Goal: Task Accomplishment & Management: Manage account settings

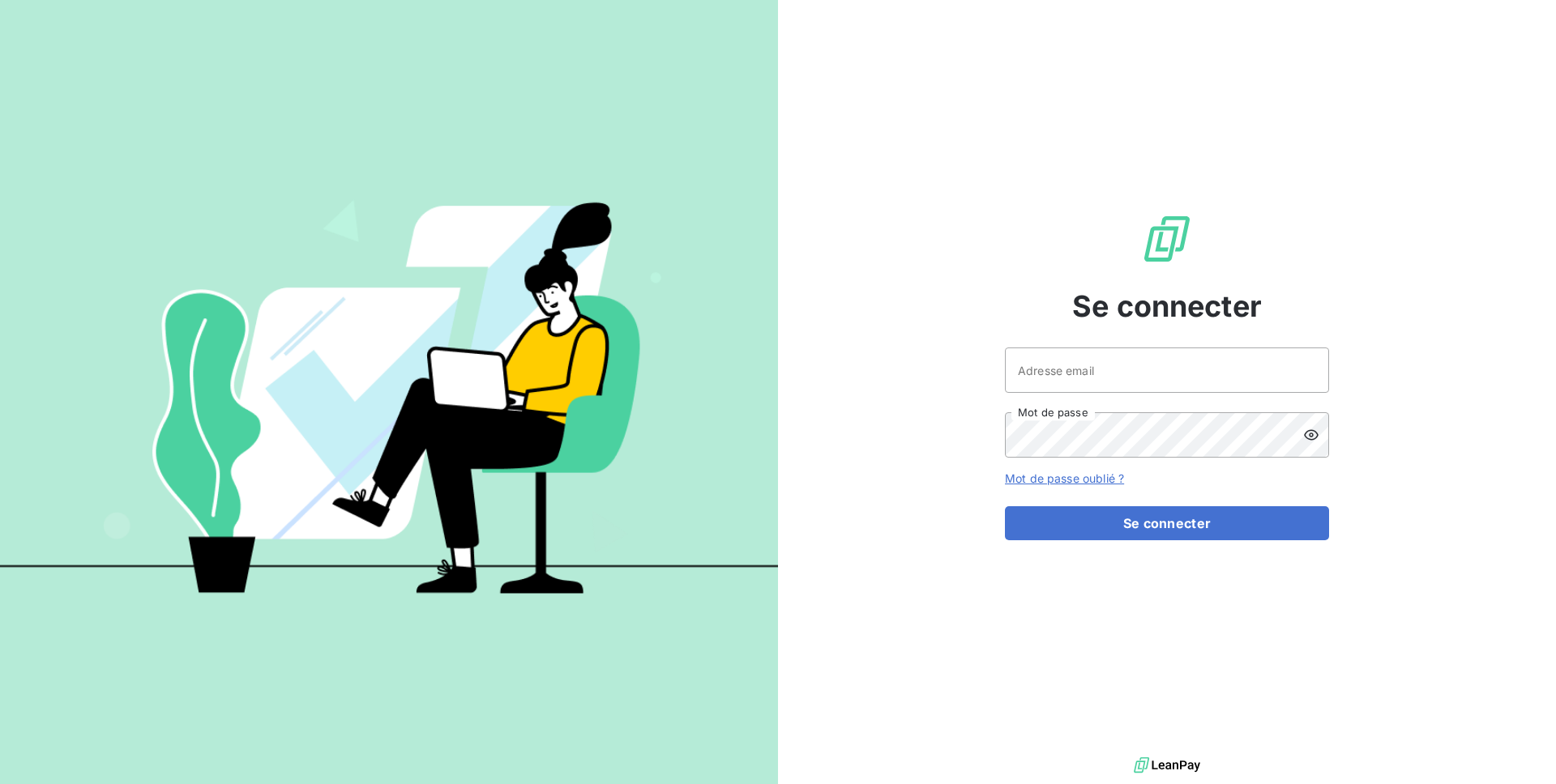
click at [1055, 343] on div "Se connecter Adresse email Mot de passe Mot de passe oublié ? Se connecter" at bounding box center [1166, 376] width 324 height 753
click at [1050, 360] on input "Adresse email" at bounding box center [1166, 370] width 324 height 45
type input "d"
type input "admin@spiriit"
click at [1005, 507] on button "Se connecter" at bounding box center [1166, 524] width 324 height 34
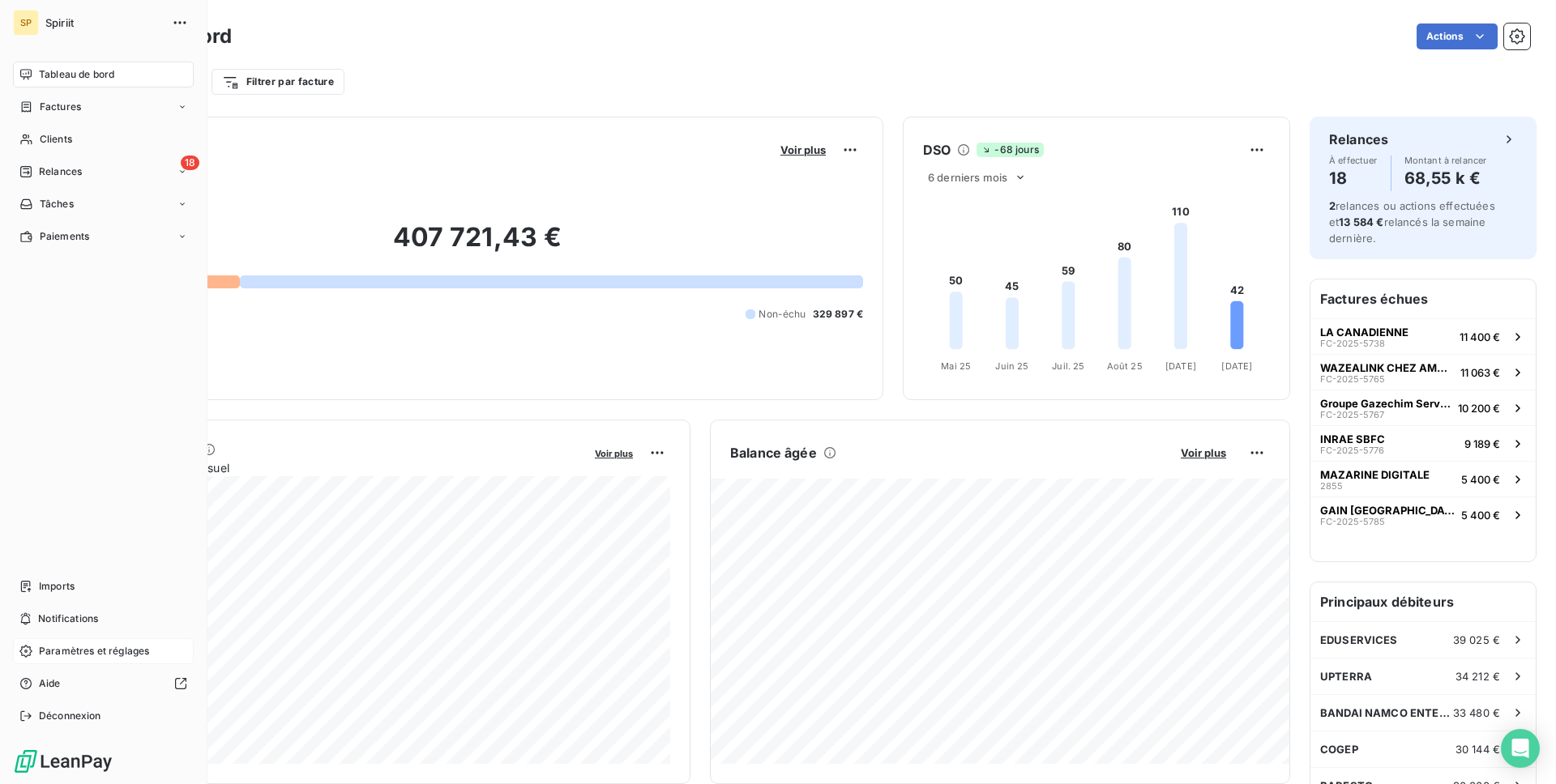
click at [65, 647] on span "Paramètres et réglages" at bounding box center [94, 651] width 111 height 15
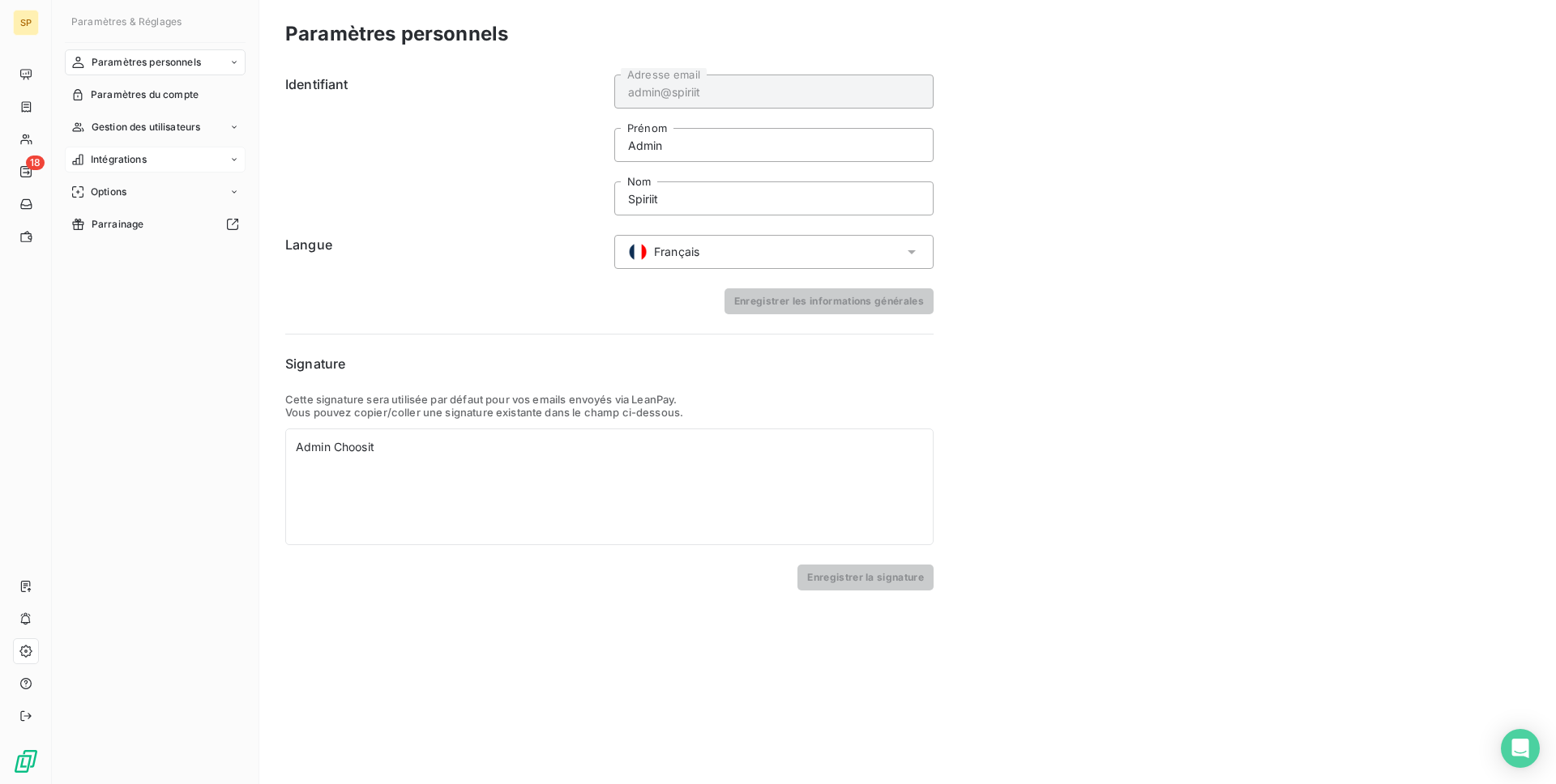
click at [138, 153] on span "Intégrations" at bounding box center [119, 160] width 56 height 15
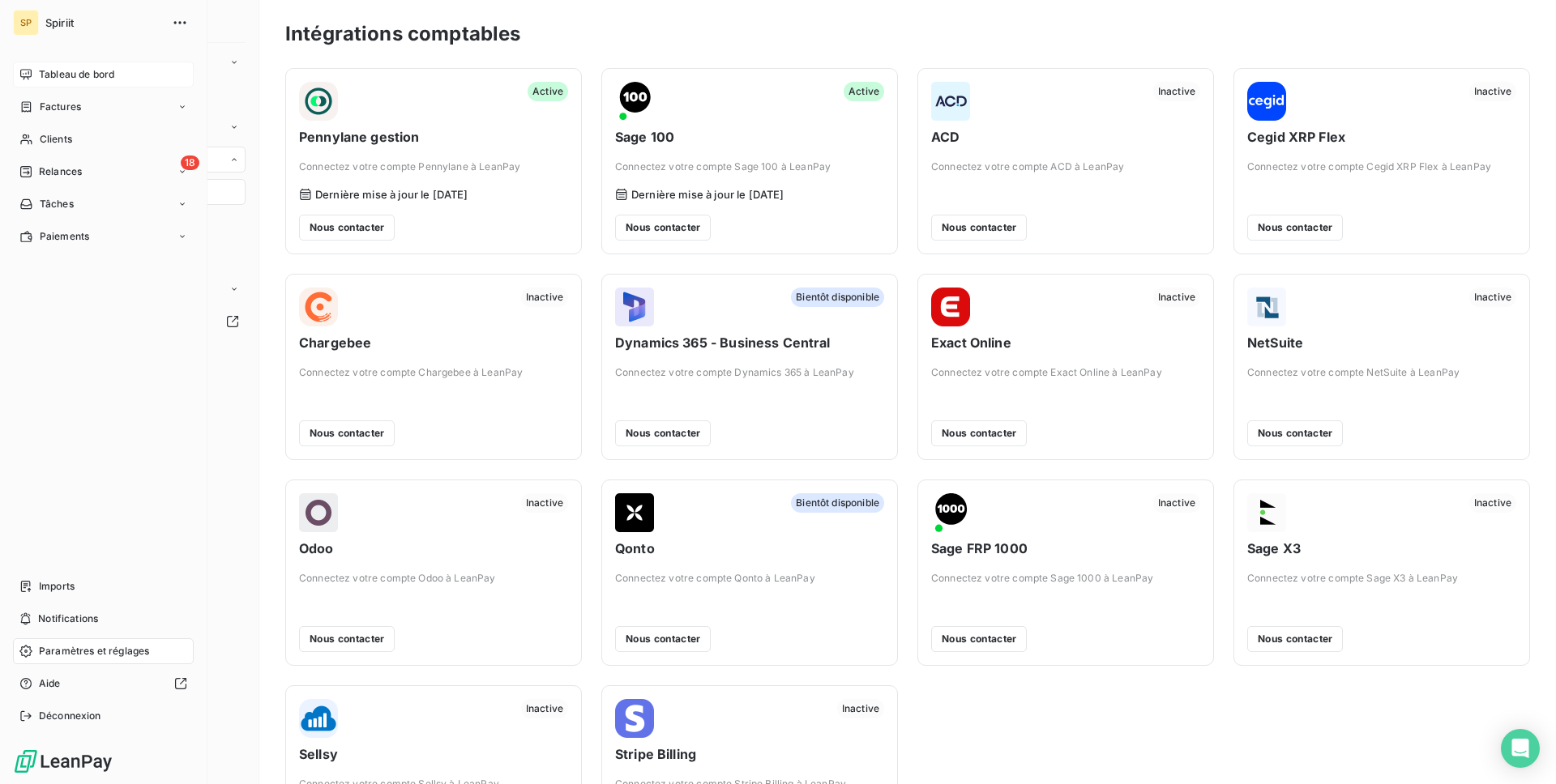
click at [31, 80] on icon at bounding box center [25, 74] width 13 height 13
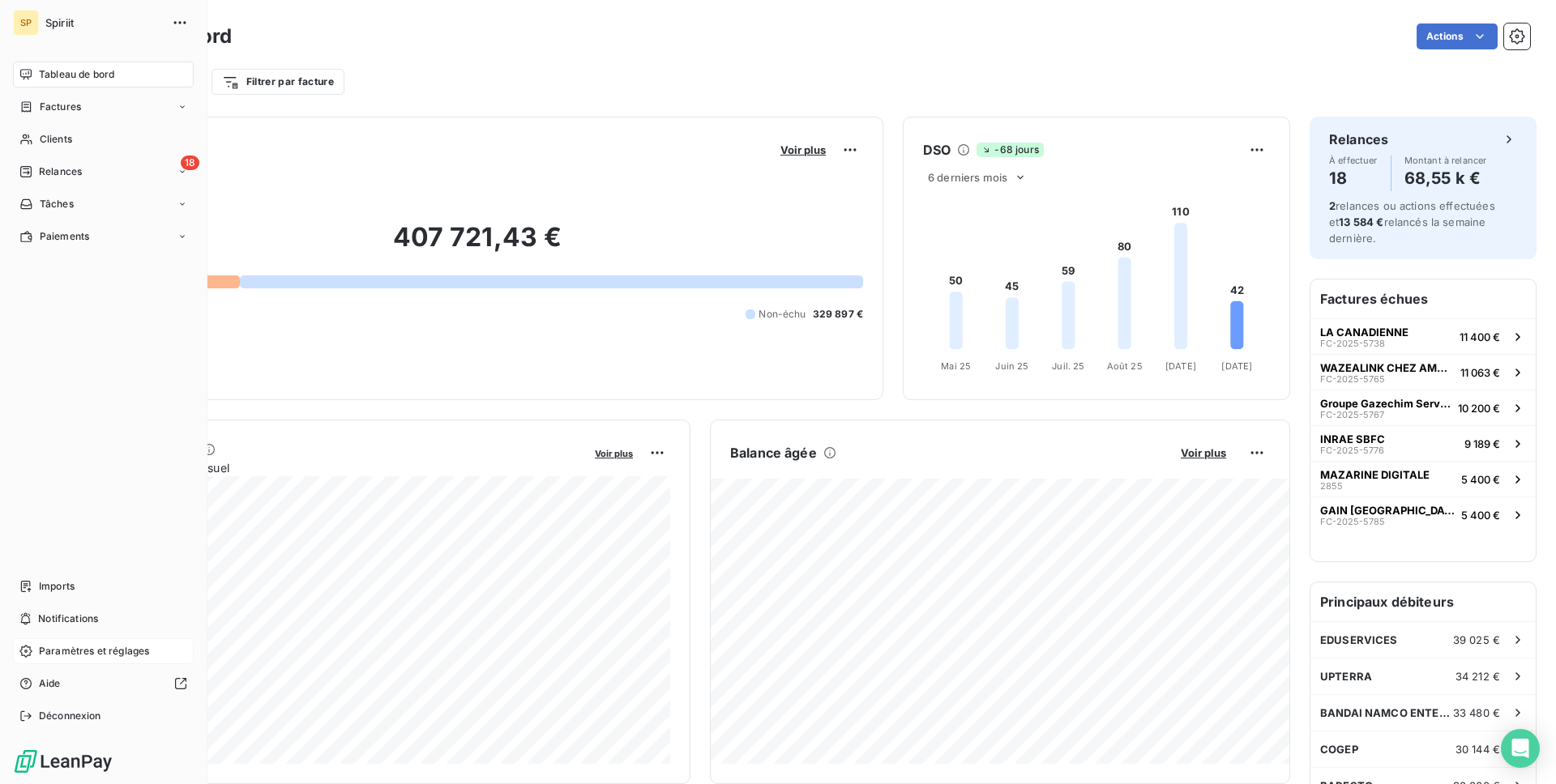
click at [67, 59] on div "SP Spiriit Tableau de bord Factures Clients 18 Relances Tâches Paiements Import…" at bounding box center [103, 392] width 208 height 784
click at [80, 171] on span "Relances" at bounding box center [60, 171] width 43 height 15
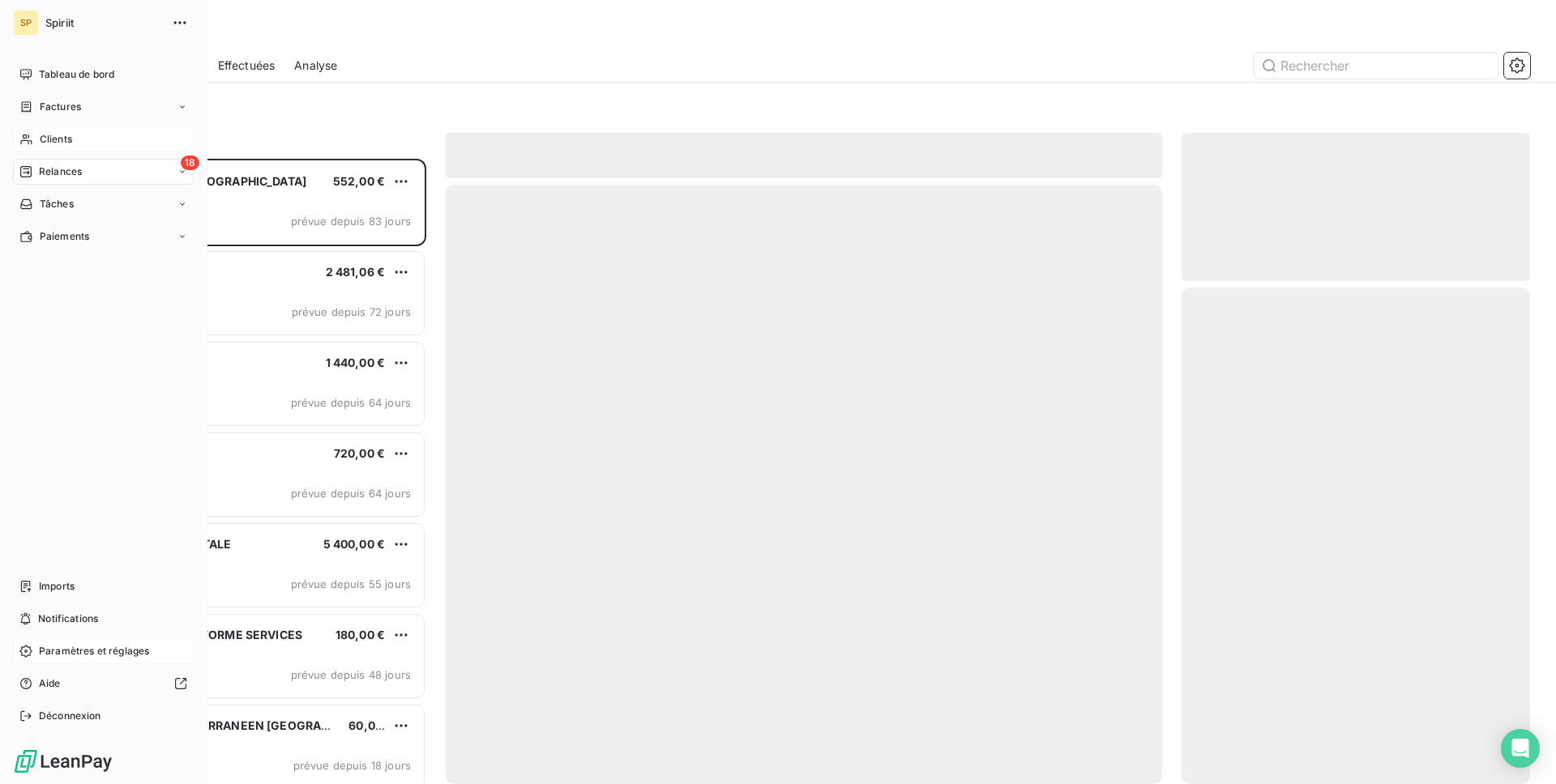
click at [32, 131] on div "Clients" at bounding box center [102, 139] width 180 height 26
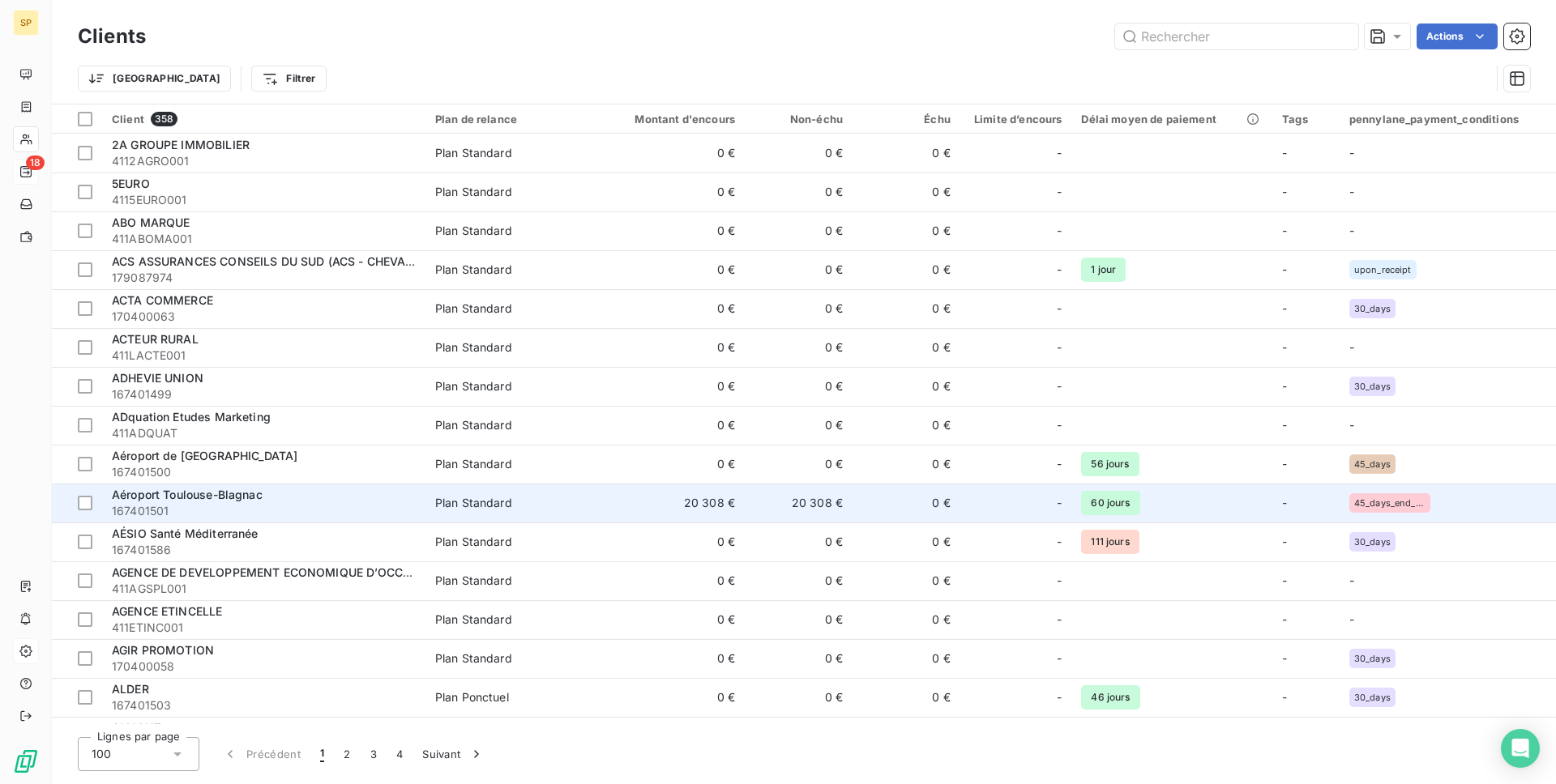
click at [636, 511] on td "20 308 €" at bounding box center [672, 502] width 144 height 39
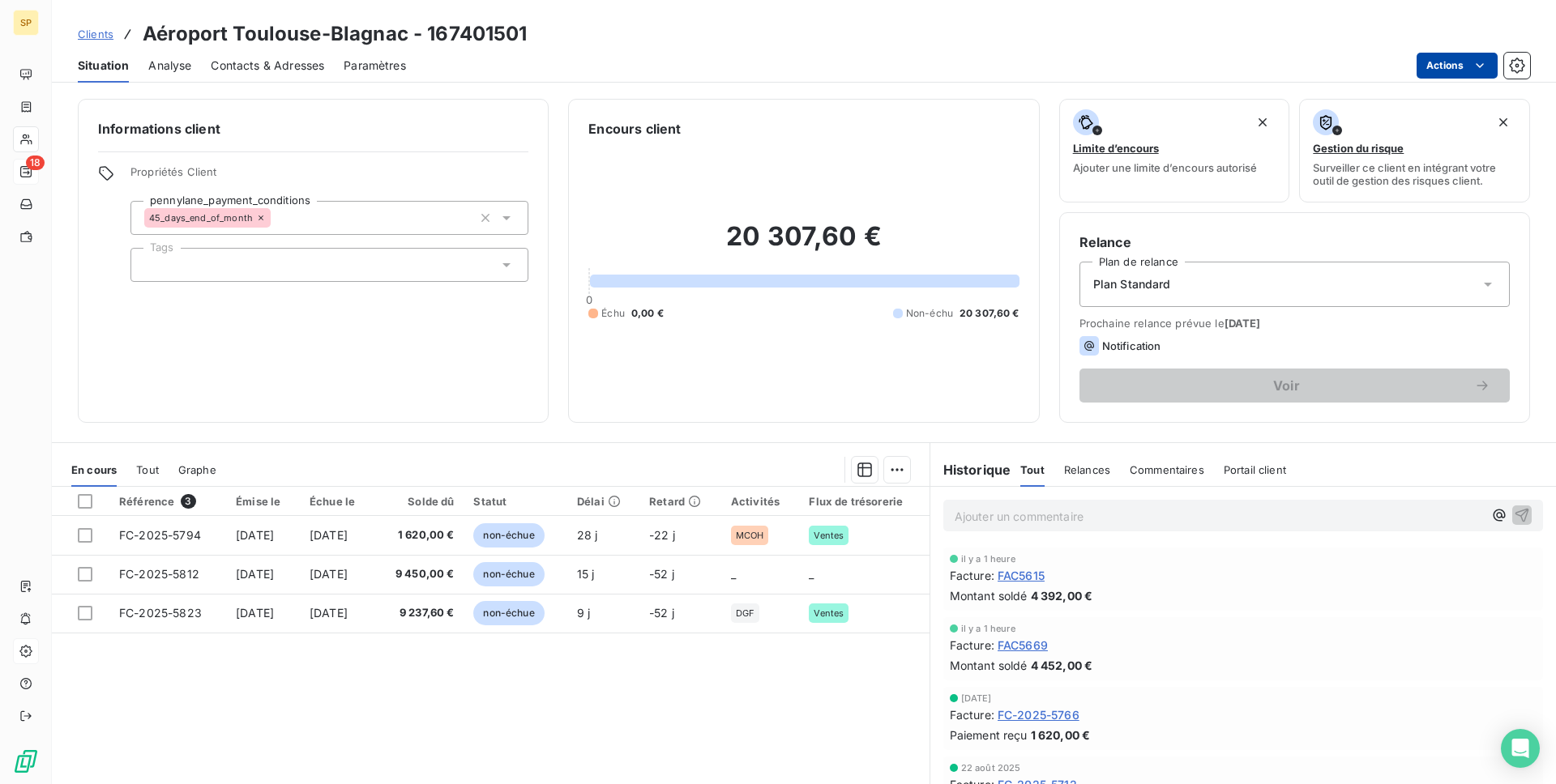
click at [1425, 75] on html "SP 18 Clients Aéroport Toulouse-Blagnac - 167401501 Situation Analyse Contacts …" at bounding box center [778, 392] width 1556 height 784
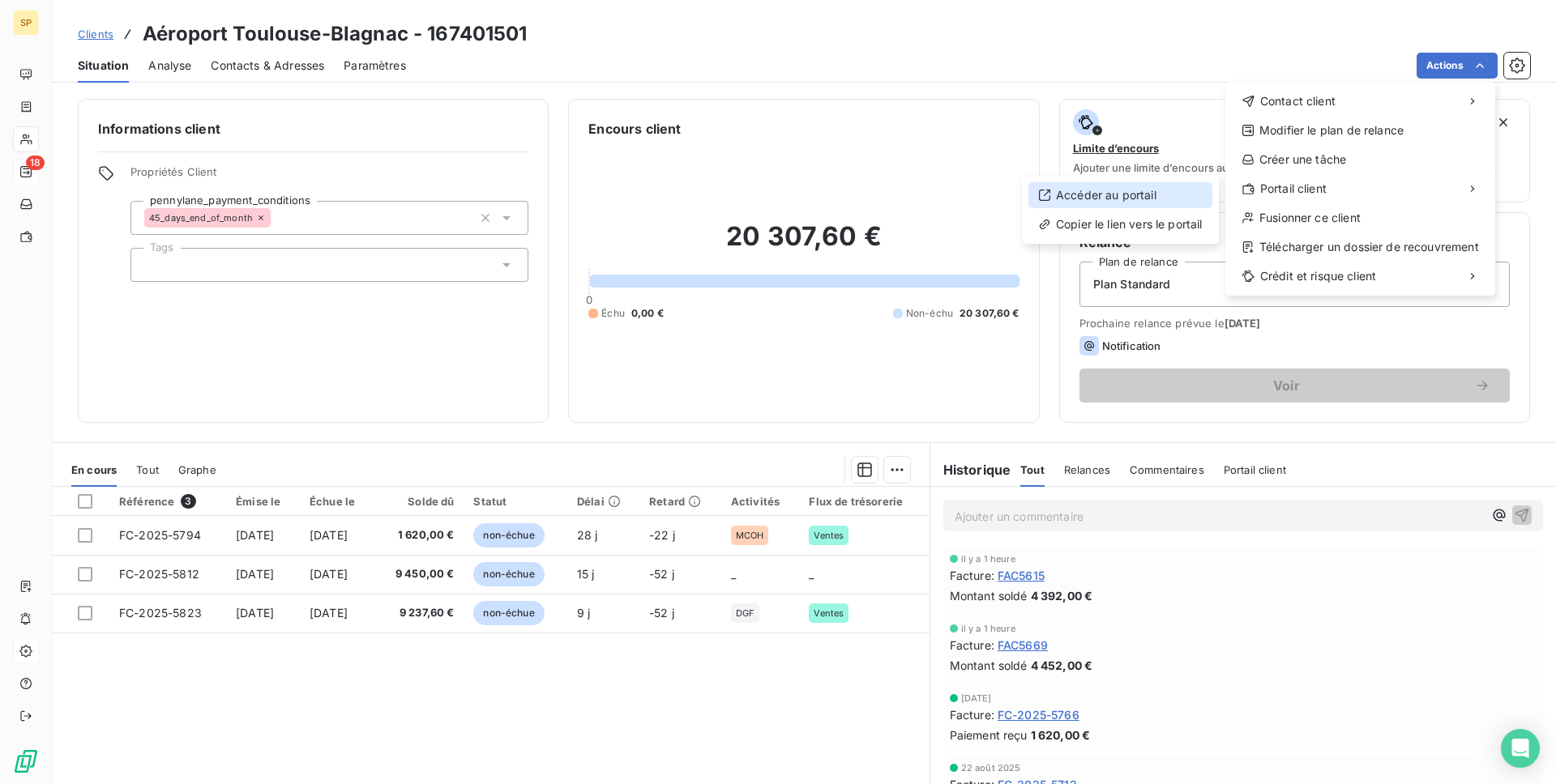
click at [1151, 203] on div "Accéder au portail" at bounding box center [1120, 195] width 184 height 26
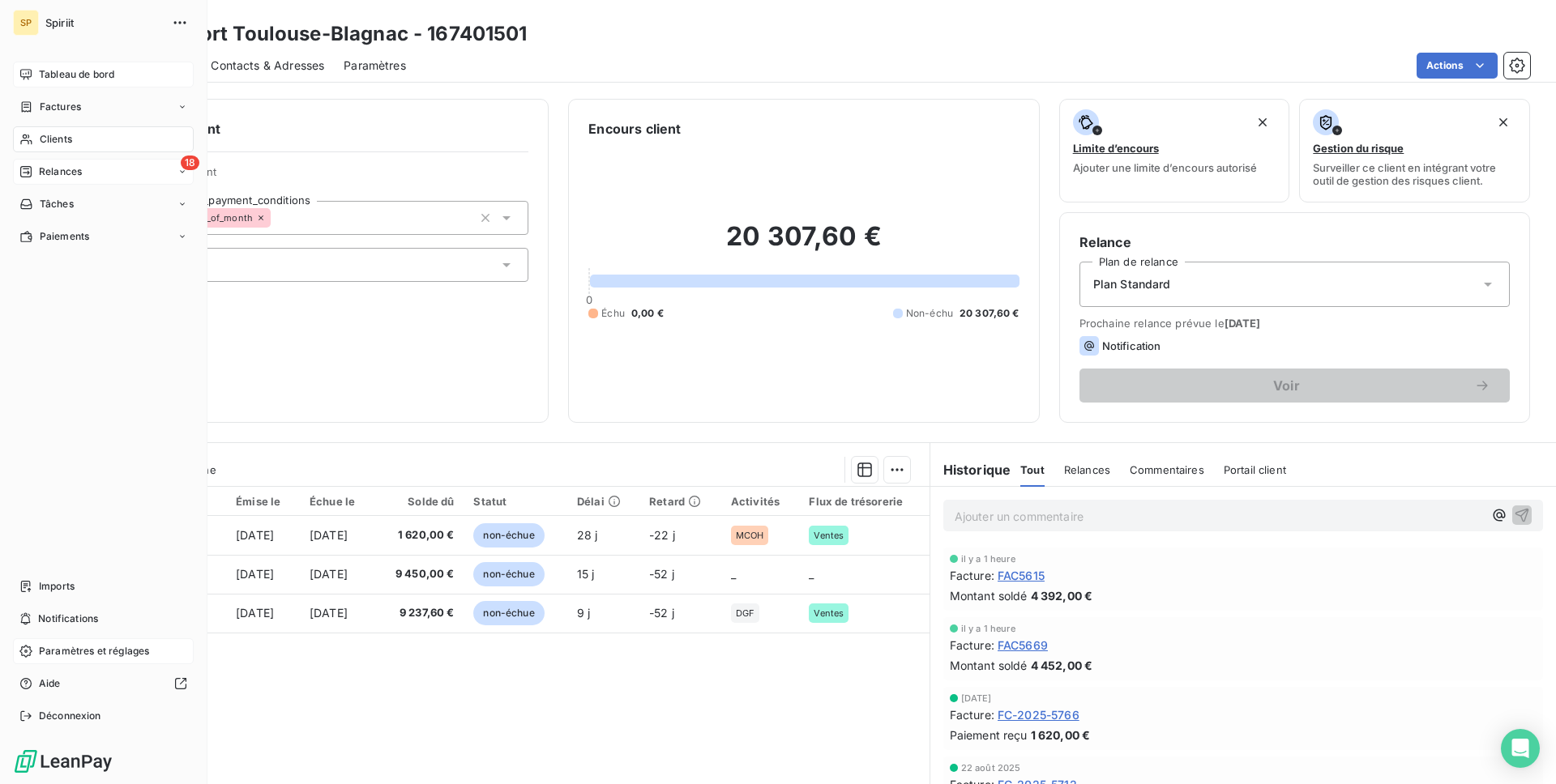
click at [31, 78] on icon at bounding box center [25, 74] width 13 height 13
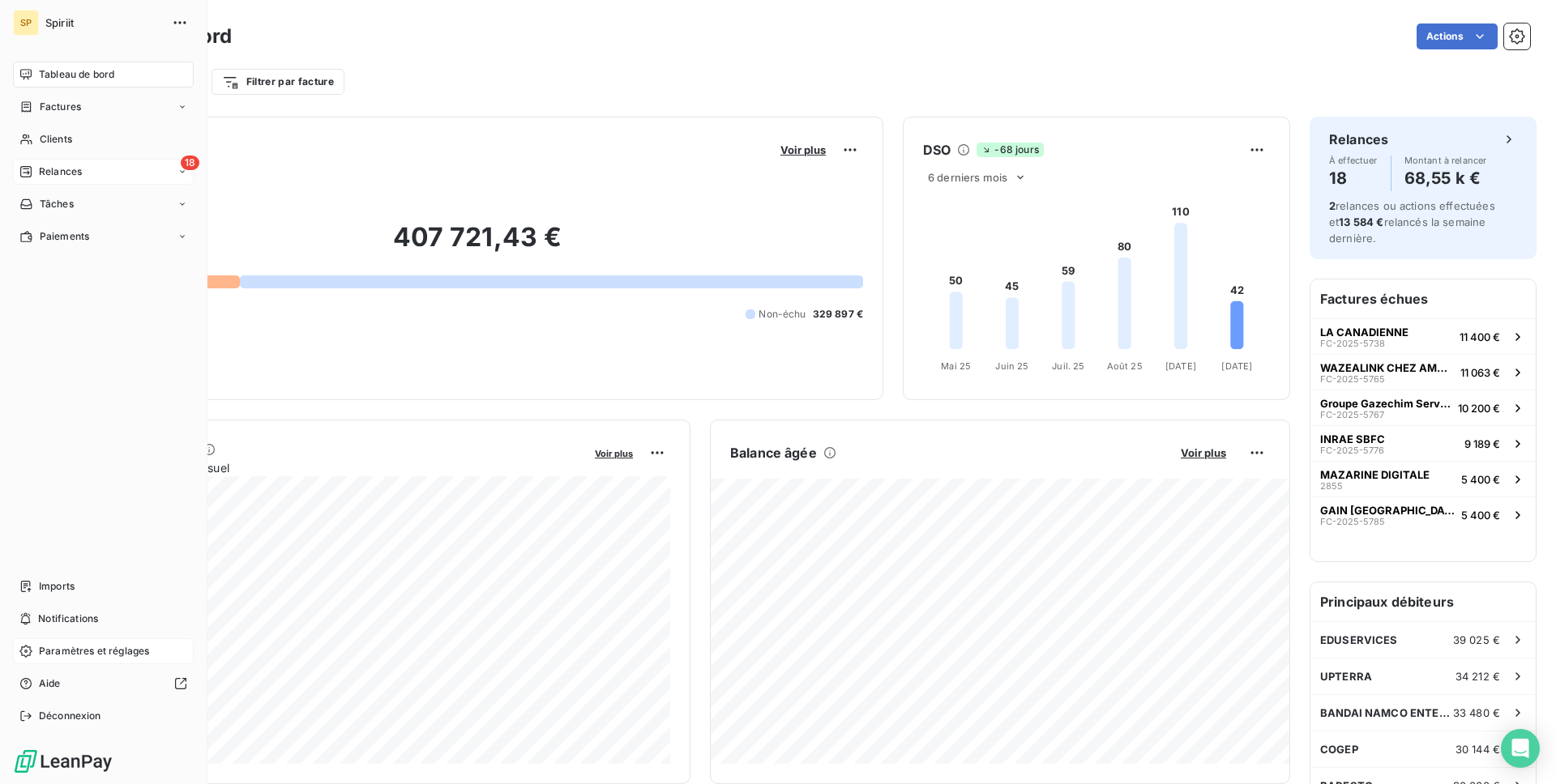
click at [48, 172] on span "Relances" at bounding box center [60, 171] width 43 height 15
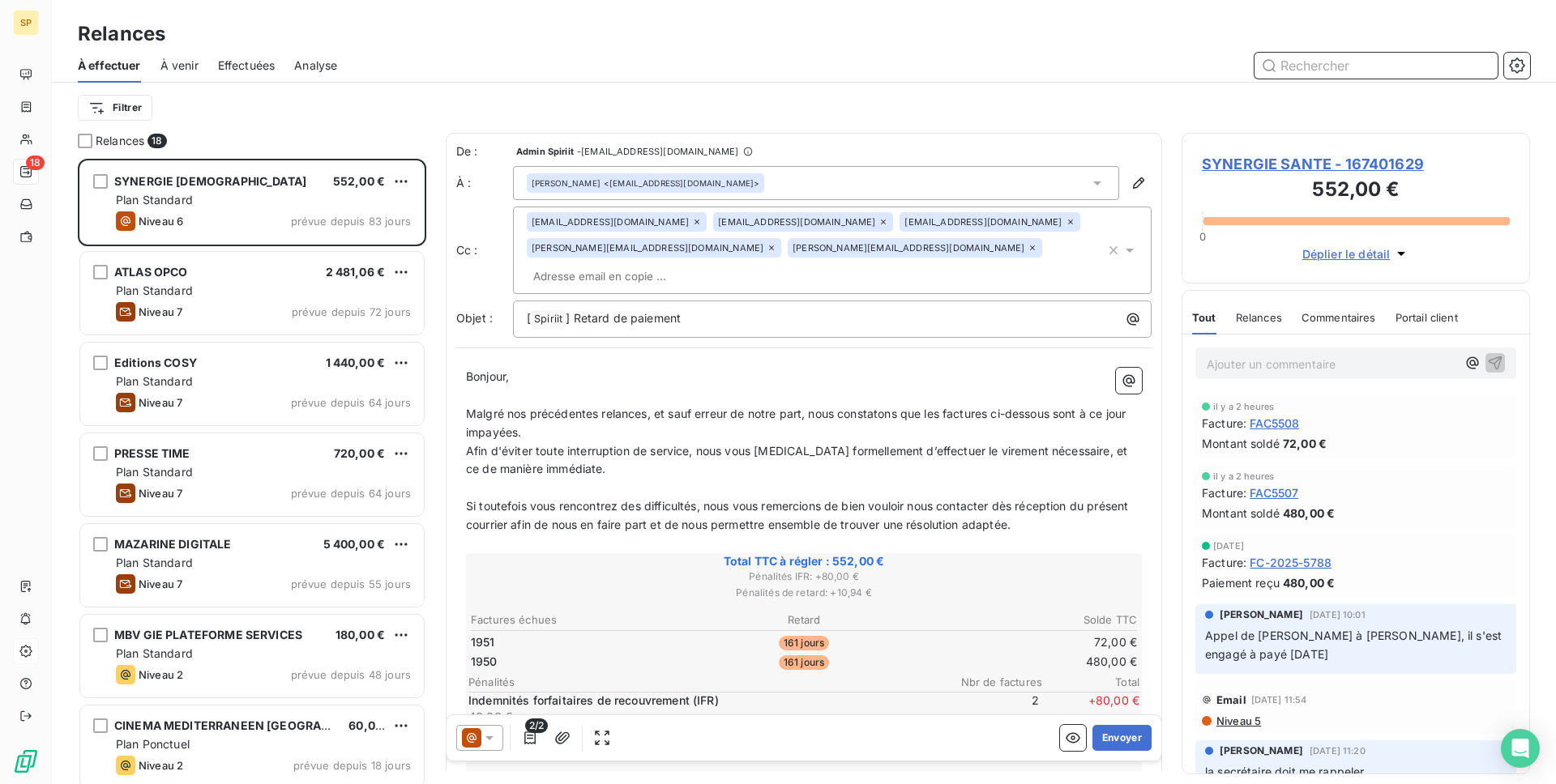
scroll to position [625, 348]
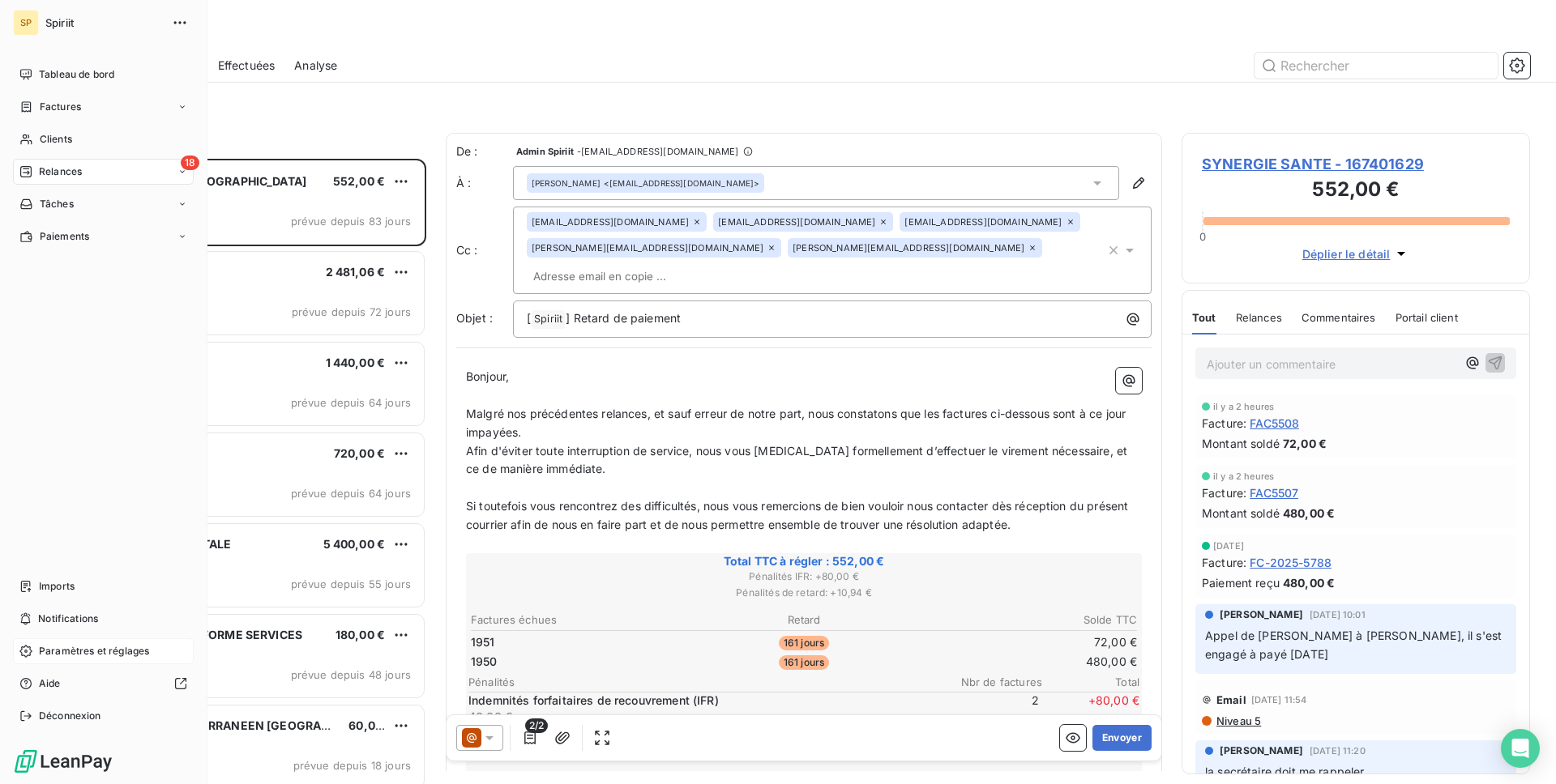
click at [73, 60] on div "SP Spiriit Tableau de bord Factures Clients 18 Relances Tâches Paiements Import…" at bounding box center [103, 392] width 208 height 784
click at [80, 64] on div "Tableau de bord" at bounding box center [102, 74] width 180 height 26
